Goal: Find specific page/section: Find specific page/section

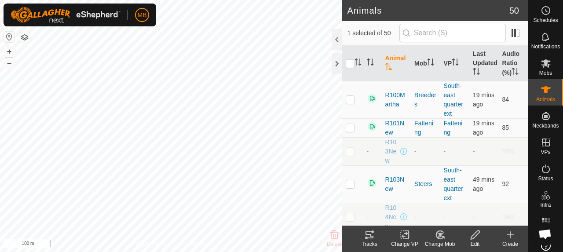
click at [374, 235] on icon at bounding box center [369, 235] width 11 height 11
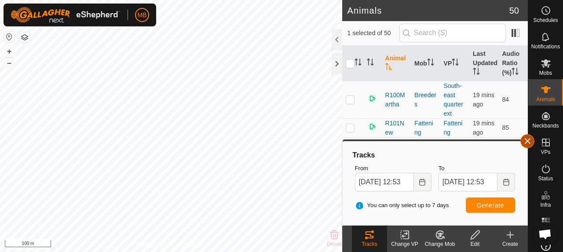
click at [522, 140] on button "button" at bounding box center [527, 141] width 14 height 14
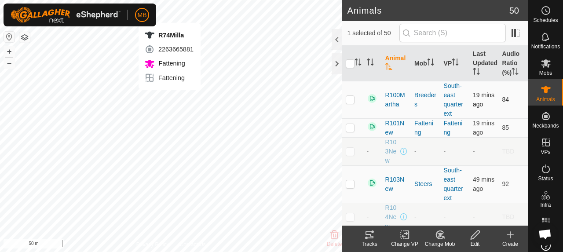
checkbox input "false"
checkbox input "true"
click at [360, 240] on div "Tracks" at bounding box center [369, 244] width 35 height 8
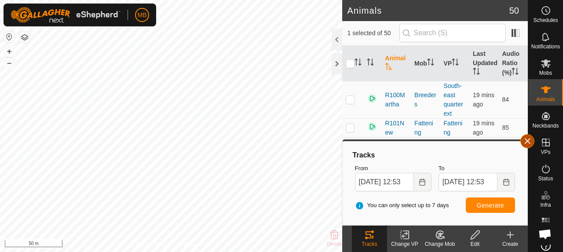
click at [523, 144] on button "button" at bounding box center [527, 141] width 14 height 14
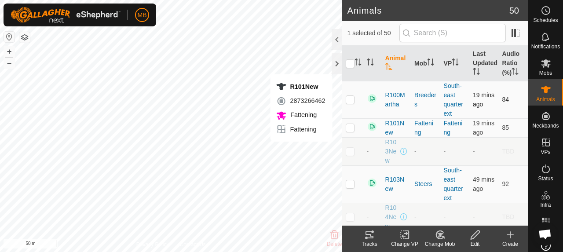
checkbox input "true"
checkbox input "false"
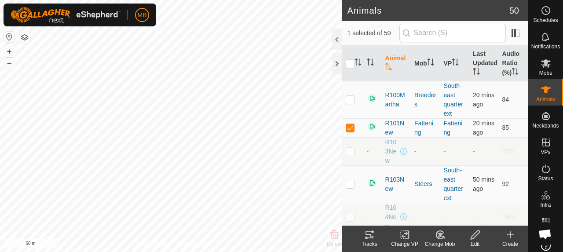
click at [367, 234] on icon at bounding box center [369, 234] width 8 height 7
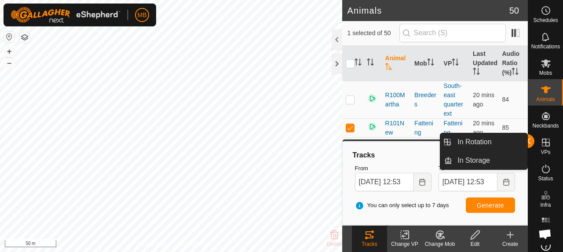
click at [525, 142] on link "In Rotation" at bounding box center [489, 142] width 75 height 18
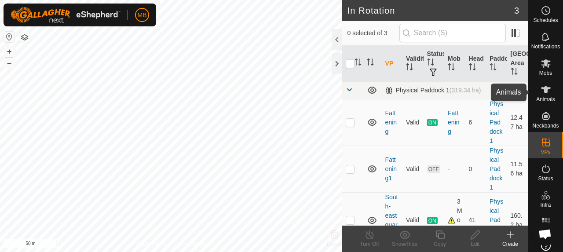
click at [541, 101] on span "Animals" at bounding box center [545, 99] width 19 height 5
